Goal: Task Accomplishment & Management: Manage account settings

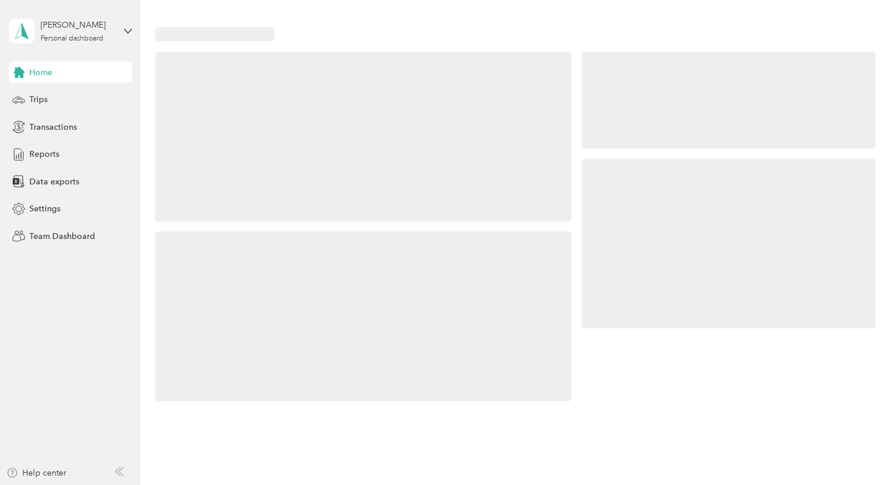
click at [120, 33] on div "[PERSON_NAME] Personal dashboard" at bounding box center [70, 31] width 123 height 41
click at [77, 100] on div "Team dashboard" at bounding box center [50, 96] width 63 height 12
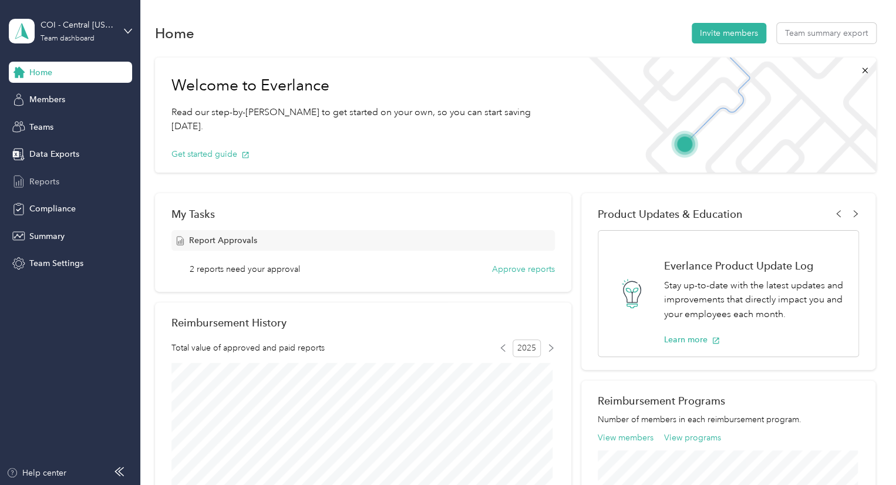
click at [36, 182] on span "Reports" at bounding box center [44, 181] width 30 height 12
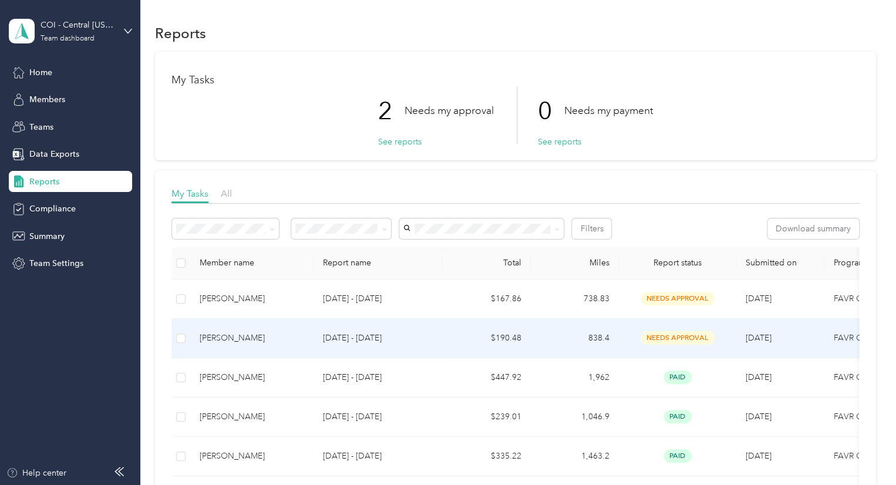
click at [294, 340] on div "[PERSON_NAME]" at bounding box center [252, 338] width 104 height 13
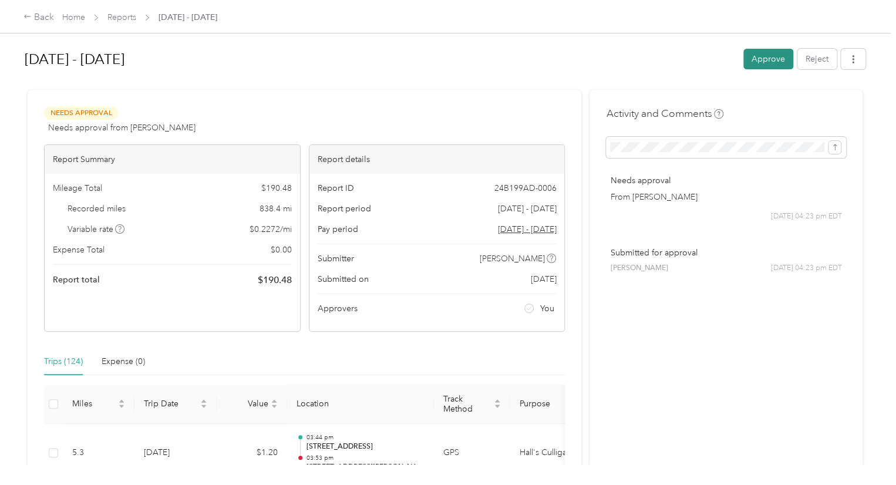
click at [751, 58] on button "Approve" at bounding box center [768, 59] width 50 height 21
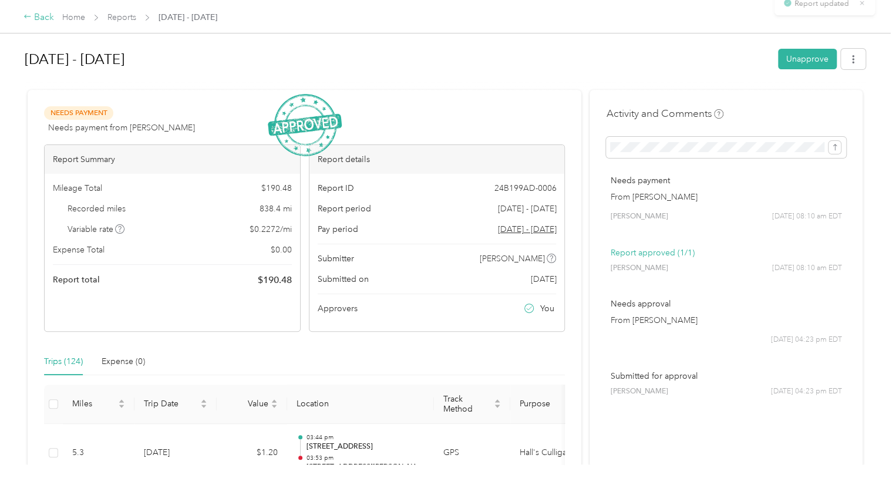
click at [40, 13] on div "Back" at bounding box center [38, 18] width 31 height 14
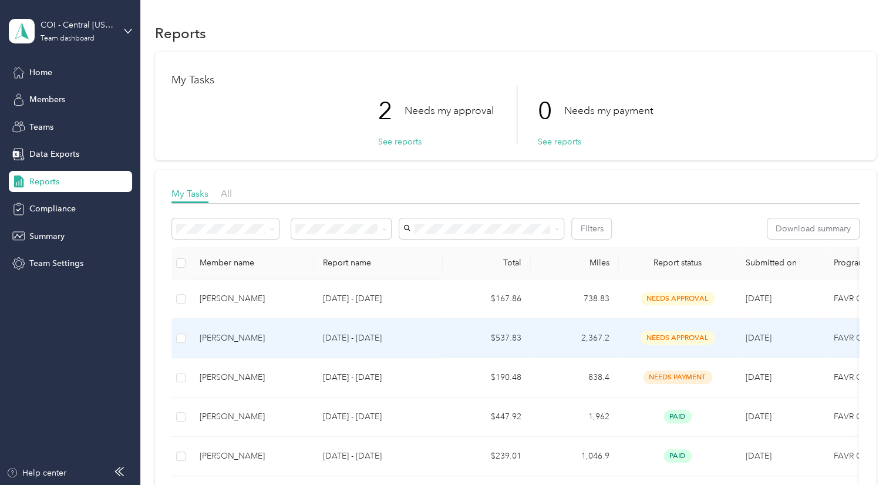
click at [437, 336] on td "[DATE] - [DATE]" at bounding box center [377, 338] width 129 height 39
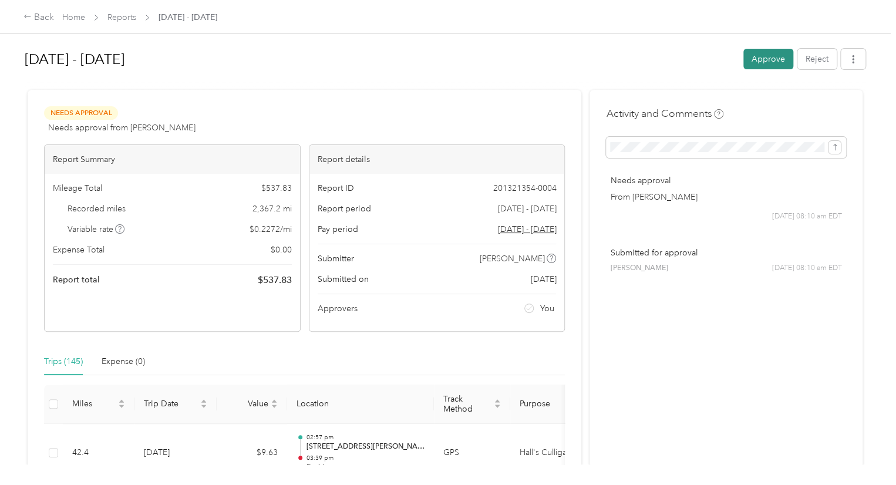
click at [763, 59] on button "Approve" at bounding box center [768, 59] width 50 height 21
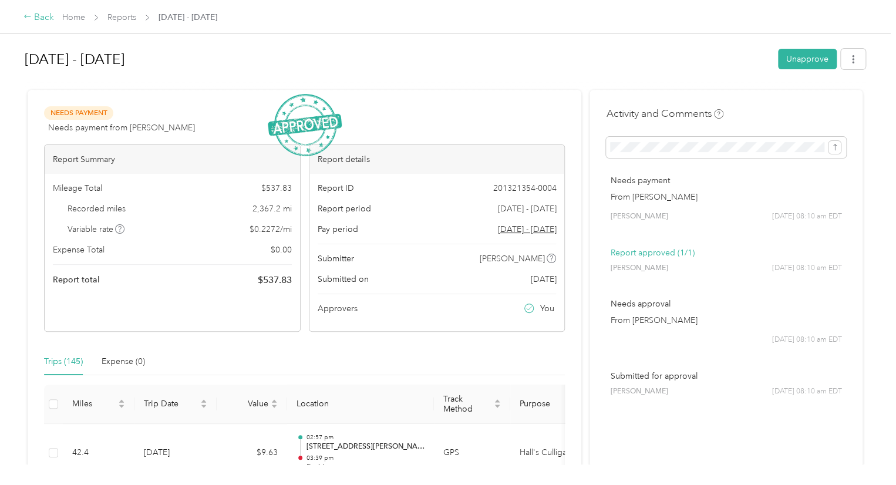
click at [33, 17] on div "Back" at bounding box center [38, 18] width 31 height 14
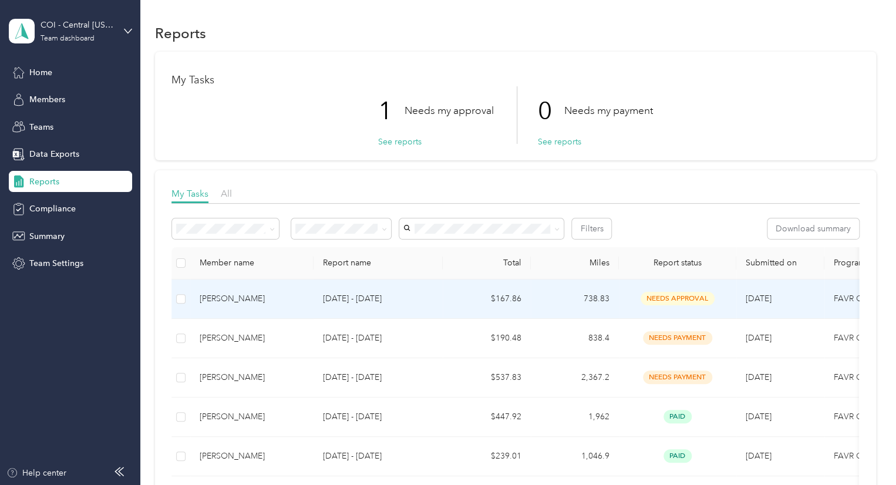
click at [471, 305] on td "$167.86" at bounding box center [486, 298] width 88 height 39
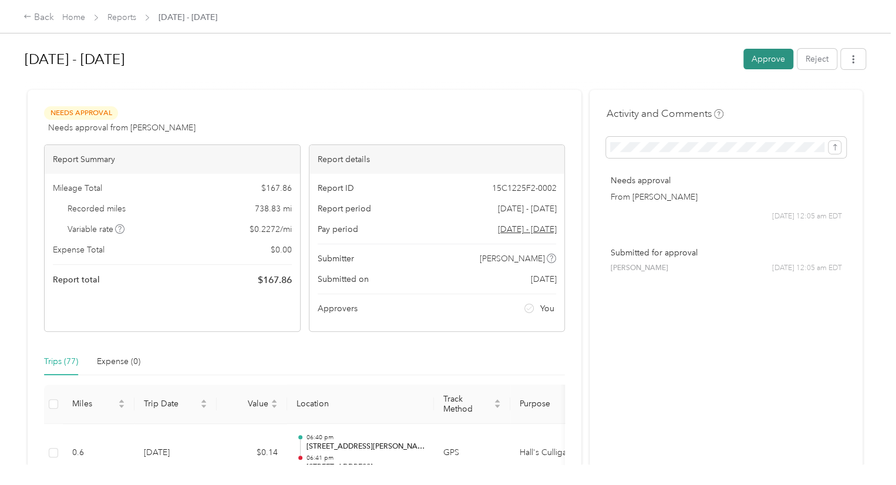
click at [769, 64] on button "Approve" at bounding box center [768, 59] width 50 height 21
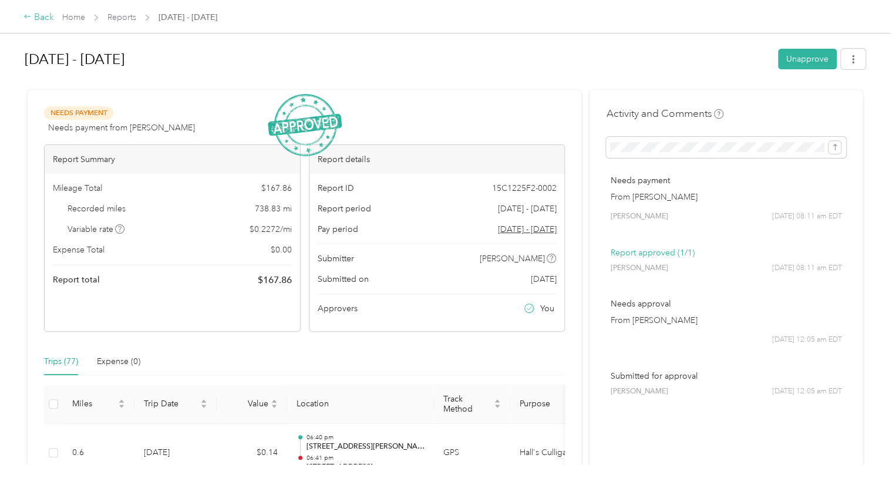
drag, startPoint x: 34, startPoint y: 19, endPoint x: 45, endPoint y: 23, distance: 11.1
click at [45, 23] on div "Back" at bounding box center [38, 18] width 31 height 14
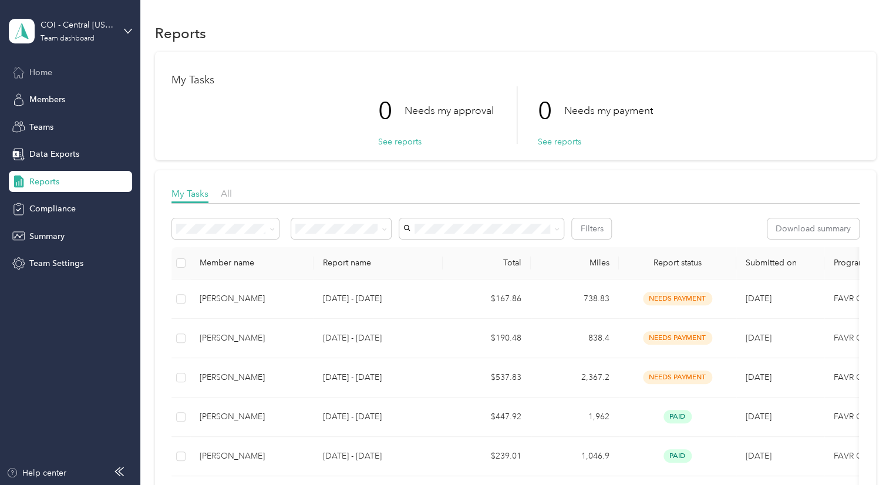
click at [34, 65] on div "Home" at bounding box center [70, 72] width 123 height 21
